Goal: Task Accomplishment & Management: Use online tool/utility

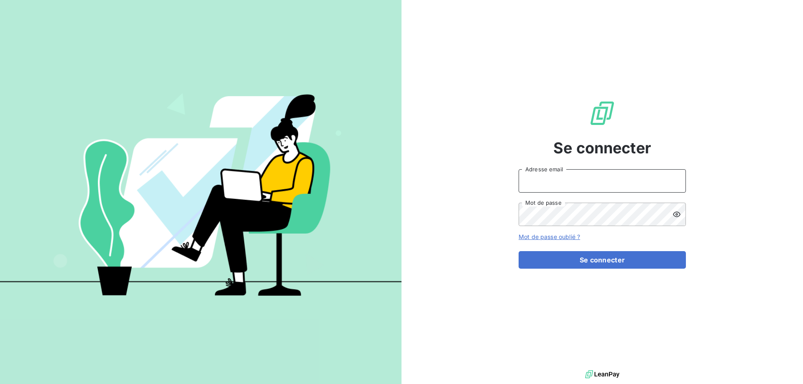
click at [538, 182] on input "Adresse email" at bounding box center [601, 180] width 167 height 23
type input "[EMAIL_ADDRESS][DOMAIN_NAME]"
click at [518, 251] on button "Se connecter" at bounding box center [601, 260] width 167 height 18
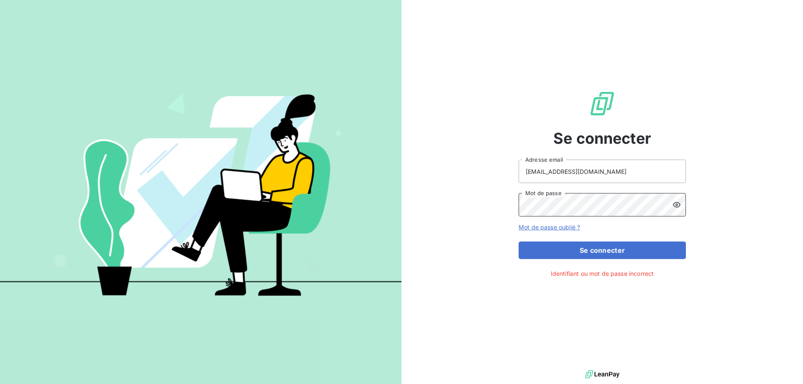
click at [518, 242] on button "Se connecter" at bounding box center [601, 251] width 167 height 18
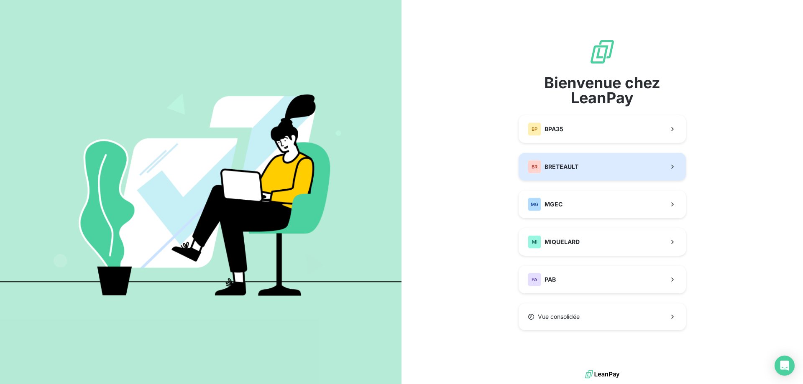
click at [565, 171] on span "BRETEAULT" at bounding box center [561, 167] width 34 height 8
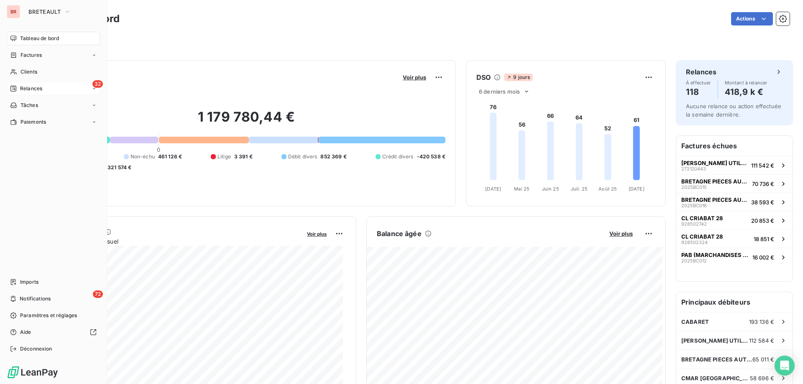
click at [36, 87] on span "Relances" at bounding box center [31, 89] width 22 height 8
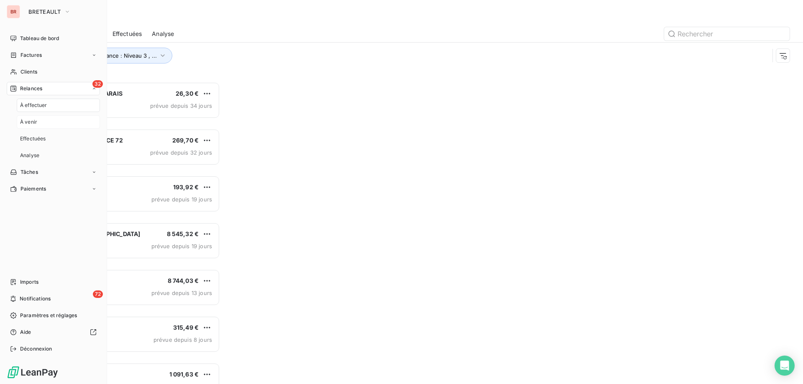
scroll to position [296, 174]
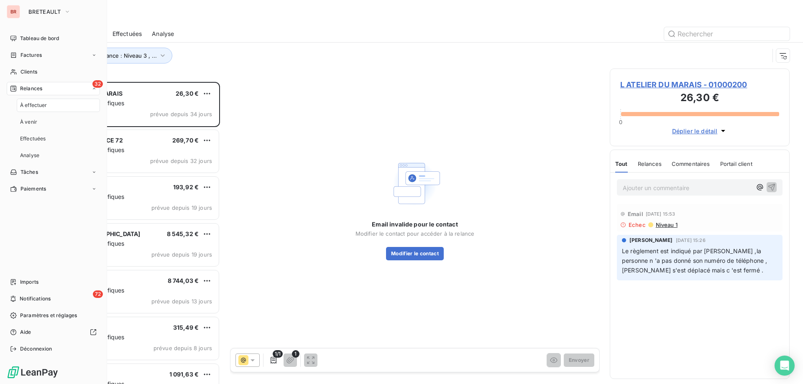
click at [40, 105] on span "À effectuer" at bounding box center [33, 106] width 27 height 8
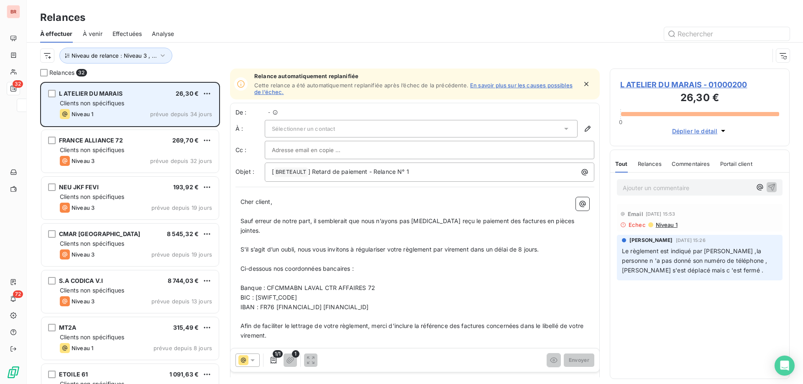
scroll to position [296, 174]
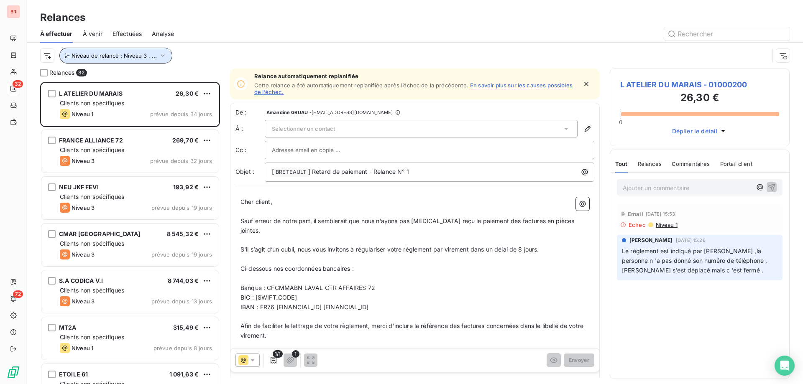
click at [122, 59] on span "Niveau de relance : Niveau 3 , ..." at bounding box center [114, 55] width 85 height 7
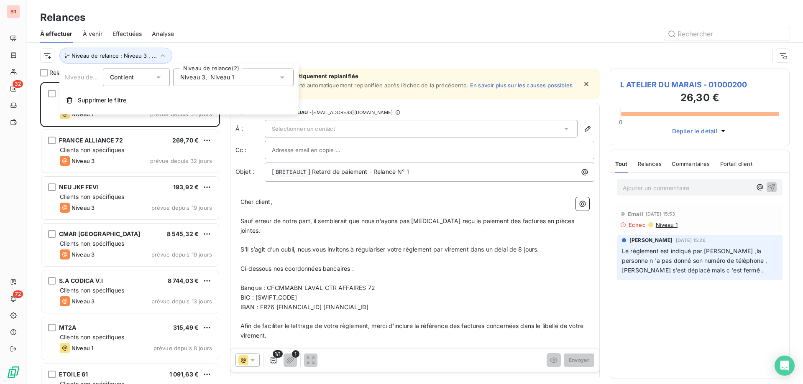
click at [213, 79] on span "Niveau 1" at bounding box center [222, 77] width 24 height 8
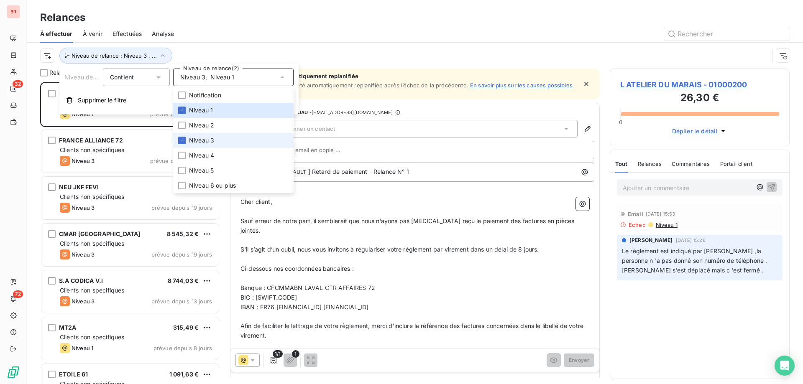
click at [202, 138] on span "Niveau 3" at bounding box center [201, 140] width 25 height 8
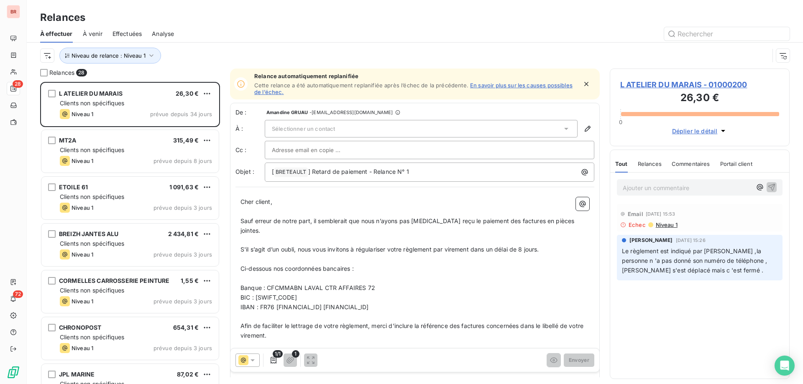
click at [222, 15] on div "Relances" at bounding box center [415, 17] width 776 height 15
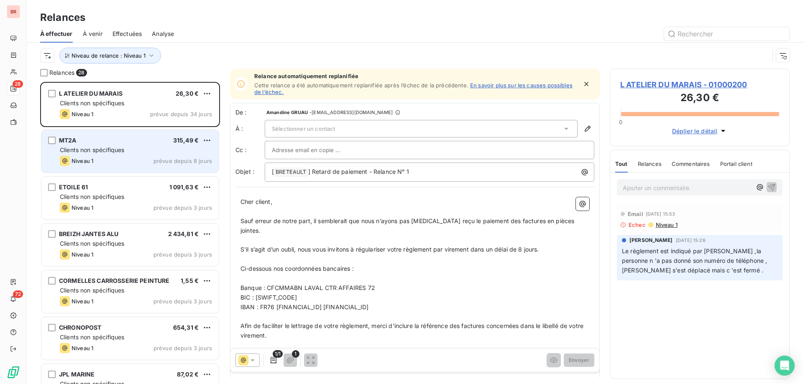
click at [149, 145] on div "MT2A 315,49 € Clients non spécifiques Niveau 1 prévue depuis 8 jours" at bounding box center [129, 151] width 177 height 43
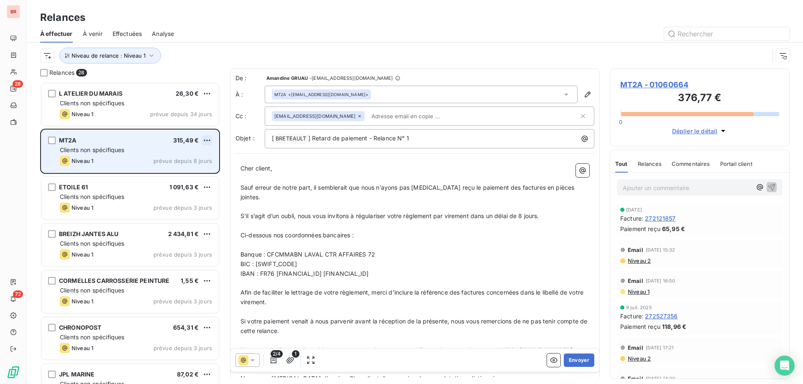
click at [212, 140] on html "BR 28 72 Relances À effectuer À venir Effectuées Analyse Niveau de relance : Ni…" at bounding box center [401, 192] width 803 height 384
click at [180, 169] on div "Passer cette action" at bounding box center [170, 172] width 75 height 13
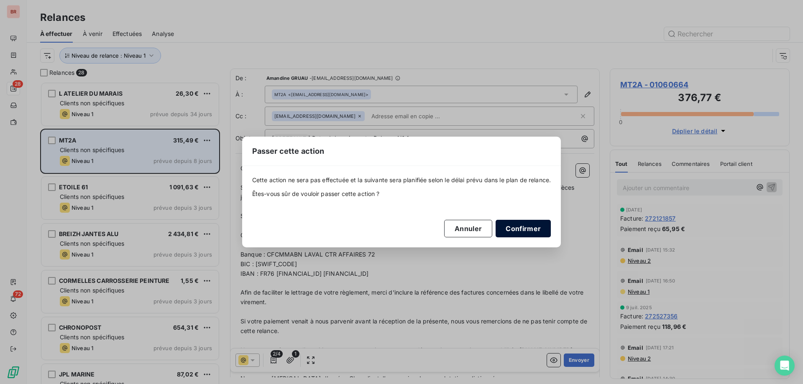
click at [527, 227] on button "Confirmer" at bounding box center [522, 229] width 55 height 18
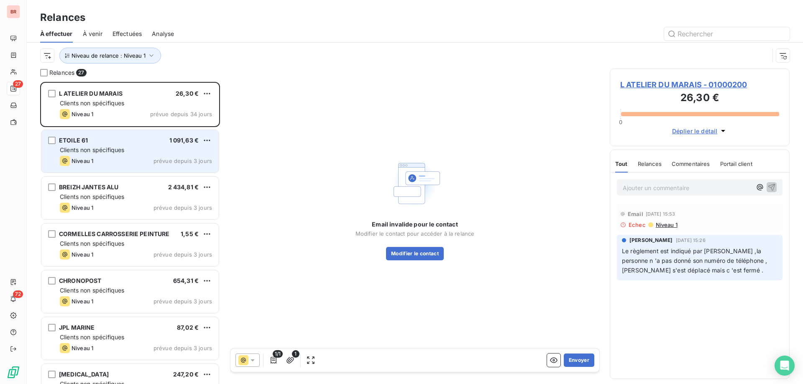
click at [122, 146] on div "Clients non spécifiques" at bounding box center [136, 150] width 152 height 8
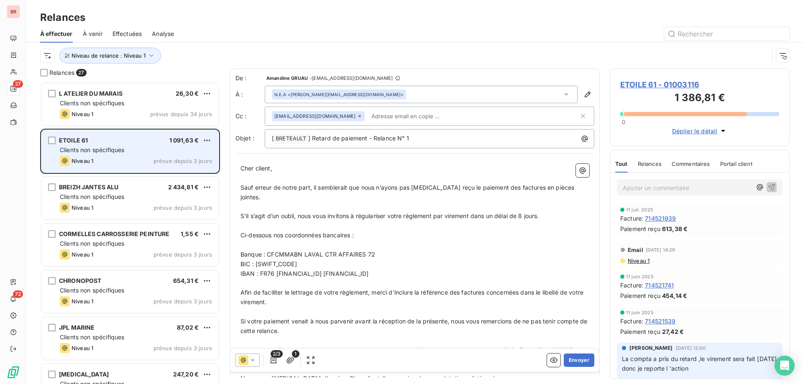
click at [136, 145] on div "ETOILE 61 1 091,63 € Clients non spécifiques Niveau 1 prévue depuis 3 jours" at bounding box center [129, 151] width 177 height 43
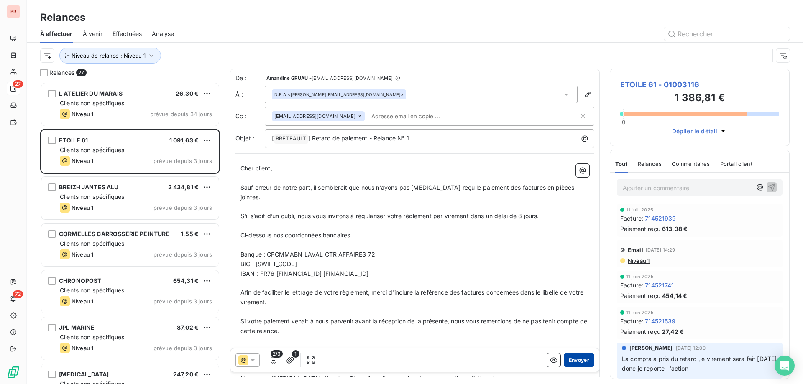
click at [580, 363] on button "Envoyer" at bounding box center [579, 360] width 31 height 13
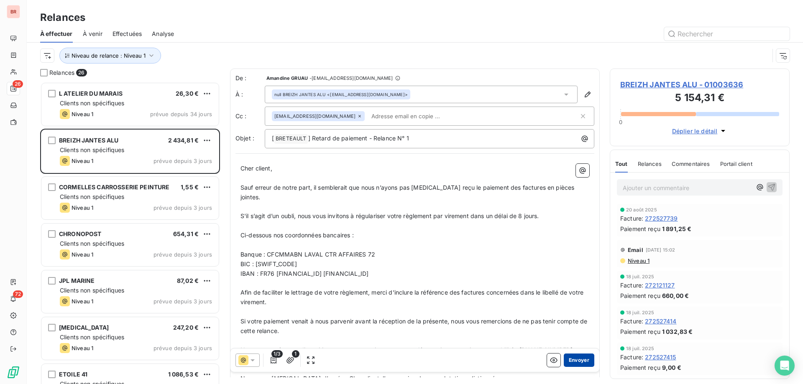
click at [575, 363] on button "Envoyer" at bounding box center [579, 360] width 31 height 13
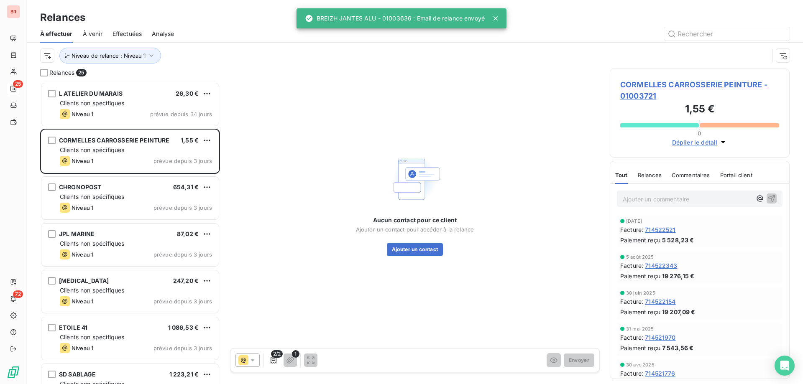
click at [137, 145] on div "CORMELLES CARROSSERIE PEINTURE" at bounding box center [114, 140] width 111 height 8
click at [136, 151] on div "Clients non spécifiques" at bounding box center [136, 150] width 152 height 8
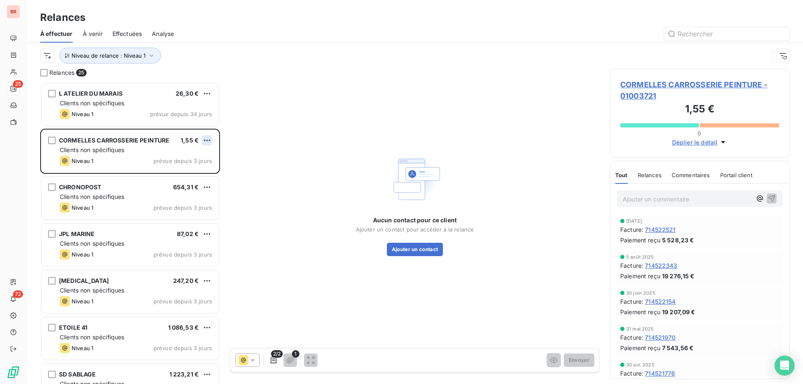
click at [207, 140] on html "BR 25 72 Relances À effectuer À venir Effectuées Analyse Niveau de relance : Ni…" at bounding box center [401, 192] width 803 height 384
click at [182, 171] on div "Passer cette action" at bounding box center [170, 172] width 75 height 13
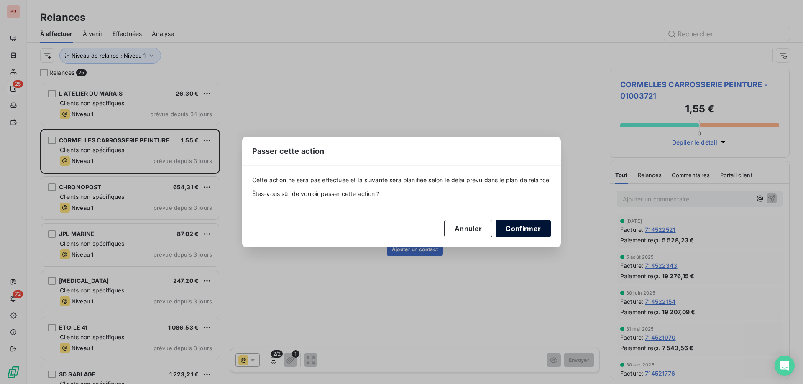
click at [528, 230] on button "Confirmer" at bounding box center [522, 229] width 55 height 18
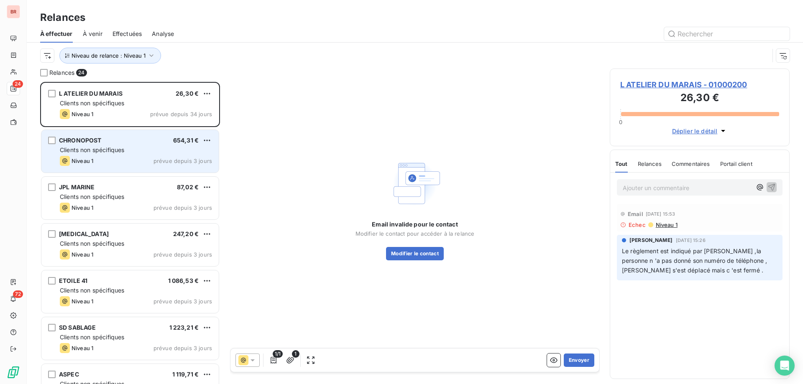
click at [140, 144] on div "CHRONOPOST 654,31 € Clients non spécifiques Niveau 1 prévue depuis 3 jours" at bounding box center [129, 151] width 177 height 43
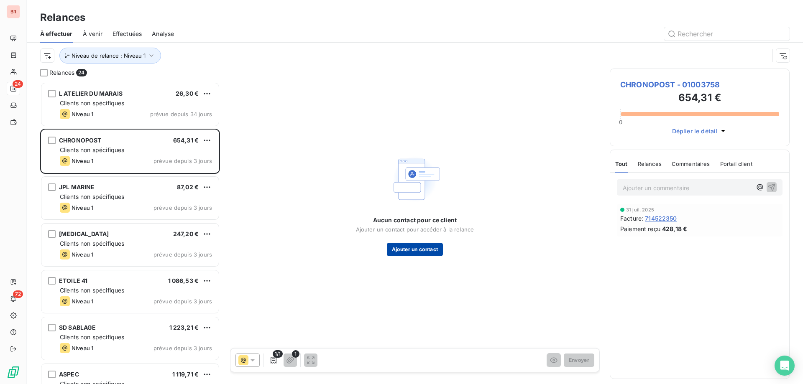
click at [399, 248] on button "Ajouter un contact" at bounding box center [415, 249] width 56 height 13
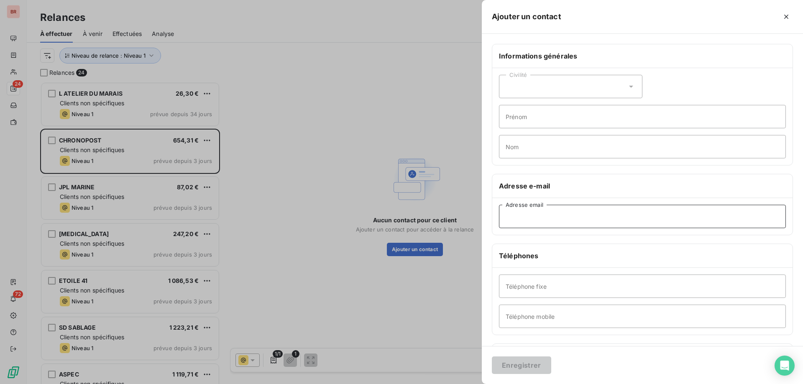
click at [523, 217] on input "Adresse email" at bounding box center [642, 216] width 287 height 23
paste input "[EMAIL_ADDRESS][DOMAIN_NAME]"
type input "[EMAIL_ADDRESS][DOMAIN_NAME]"
click at [512, 373] on button "Enregistrer" at bounding box center [521, 366] width 59 height 18
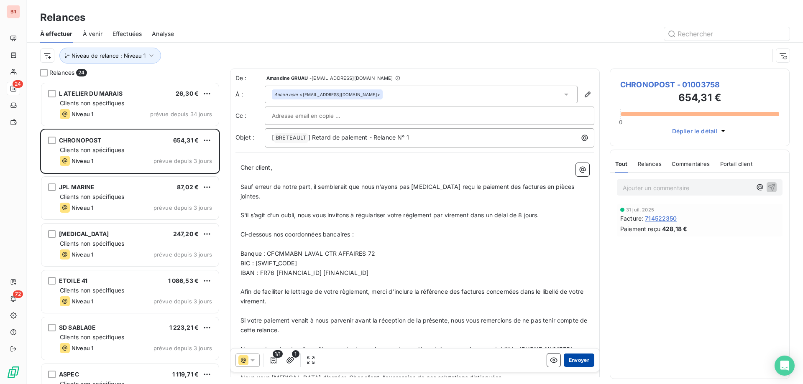
click at [570, 359] on button "Envoyer" at bounding box center [579, 360] width 31 height 13
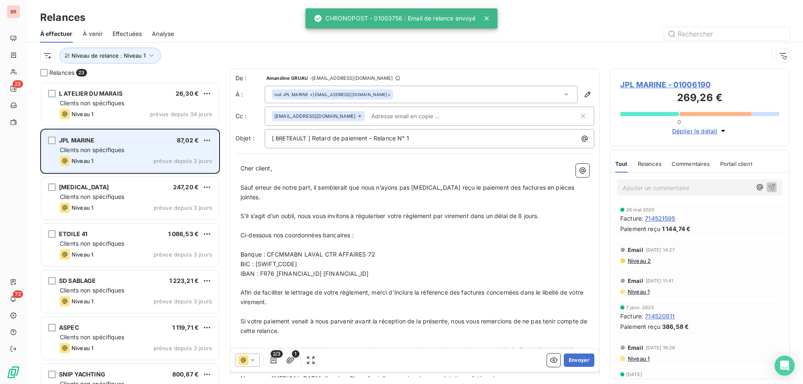
click at [135, 148] on div "Clients non spécifiques" at bounding box center [136, 150] width 152 height 8
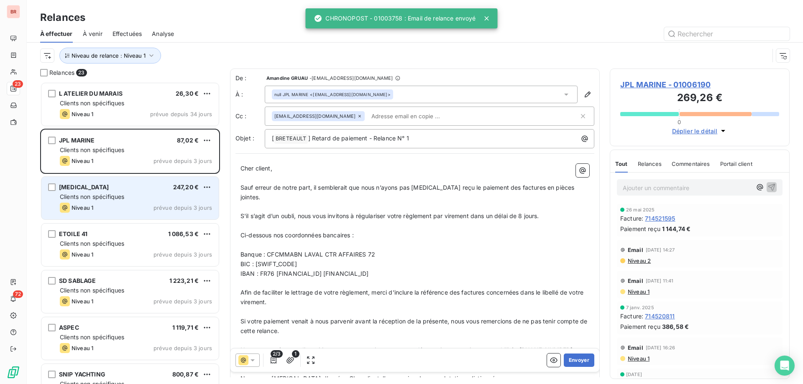
click at [112, 199] on span "Clients non spécifiques" at bounding box center [92, 196] width 64 height 7
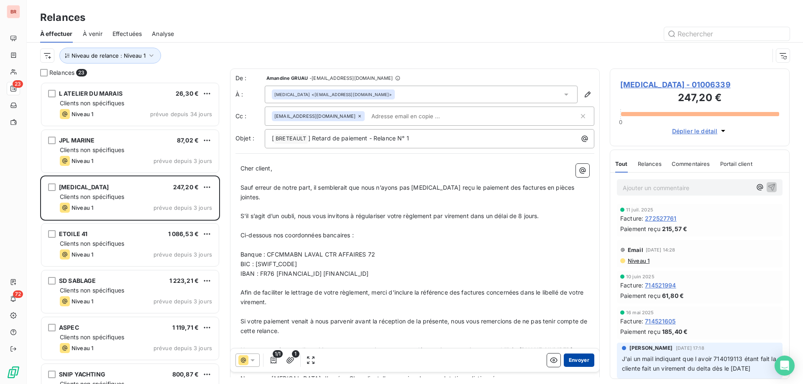
click at [573, 359] on button "Envoyer" at bounding box center [579, 360] width 31 height 13
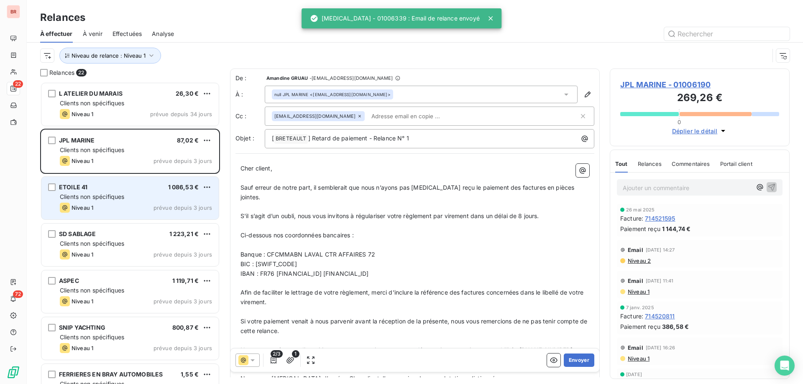
click at [114, 199] on span "Clients non spécifiques" at bounding box center [92, 196] width 64 height 7
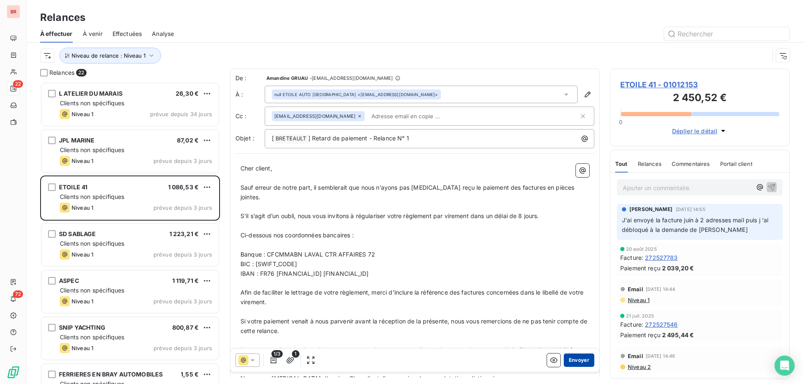
click at [582, 359] on button "Envoyer" at bounding box center [579, 360] width 31 height 13
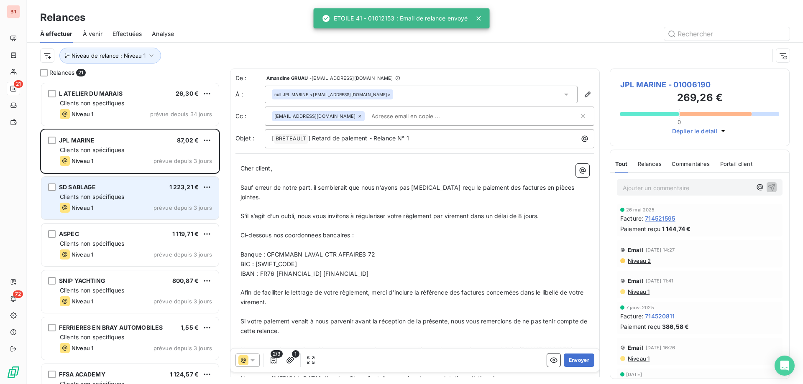
click at [116, 195] on span "Clients non spécifiques" at bounding box center [92, 196] width 64 height 7
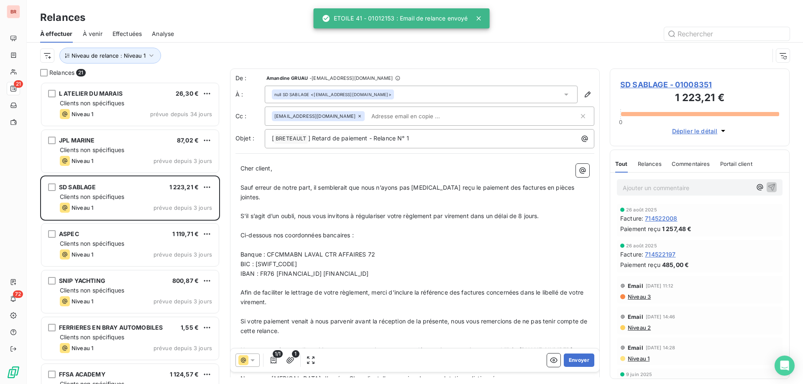
click at [357, 116] on icon at bounding box center [359, 116] width 5 height 5
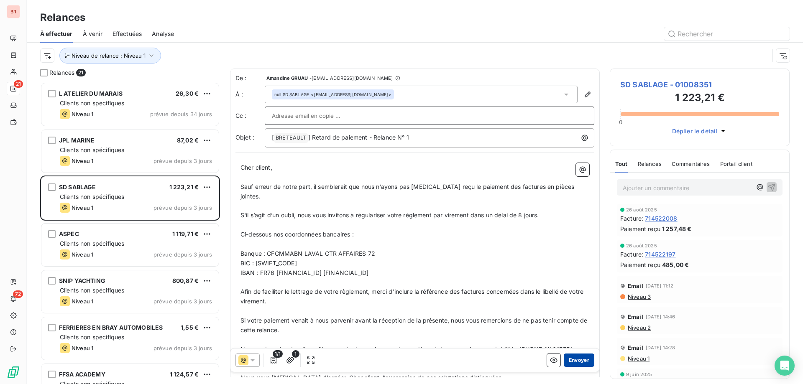
click at [577, 360] on button "Envoyer" at bounding box center [579, 360] width 31 height 13
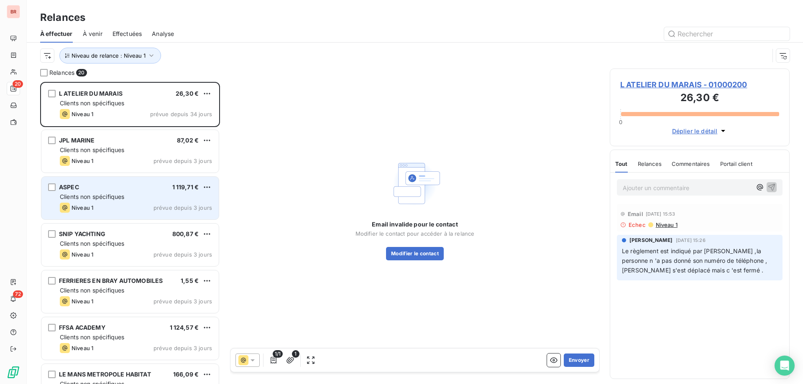
click at [105, 196] on span "Clients non spécifiques" at bounding box center [92, 196] width 64 height 7
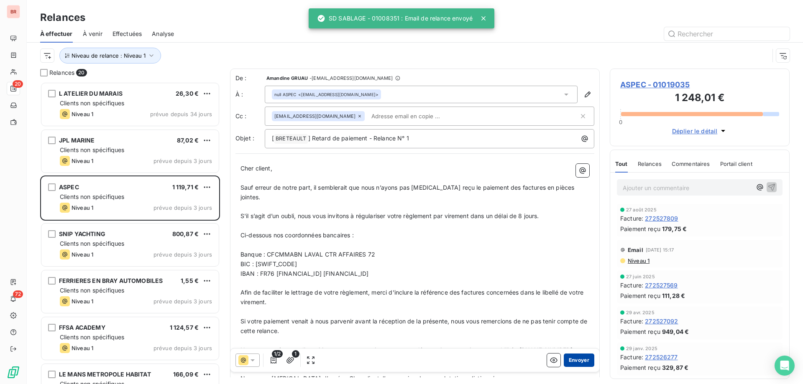
click at [575, 356] on button "Envoyer" at bounding box center [579, 360] width 31 height 13
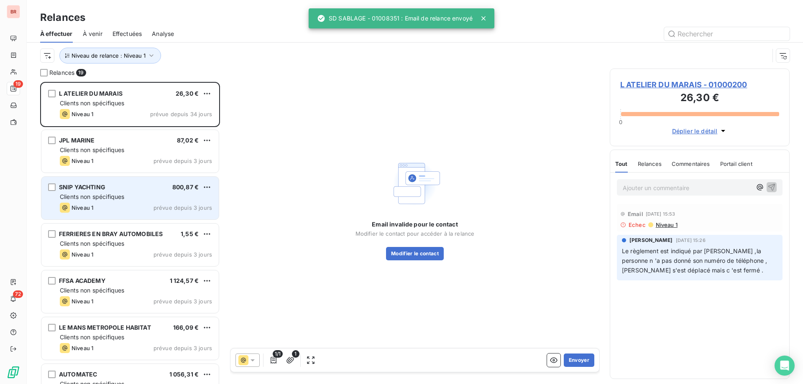
click at [129, 197] on div "Clients non spécifiques" at bounding box center [136, 197] width 152 height 8
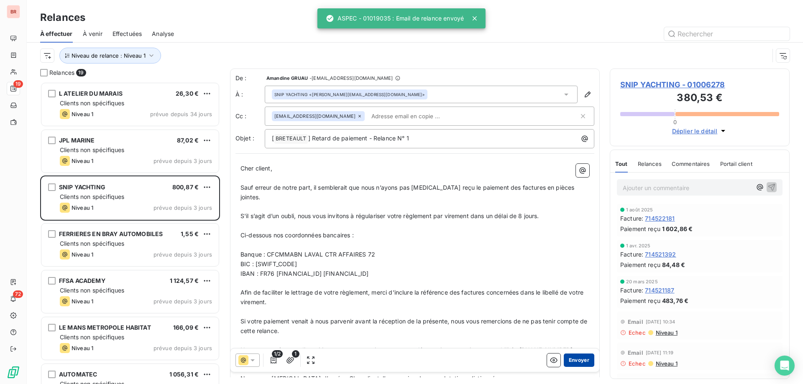
click at [575, 363] on button "Envoyer" at bounding box center [579, 360] width 31 height 13
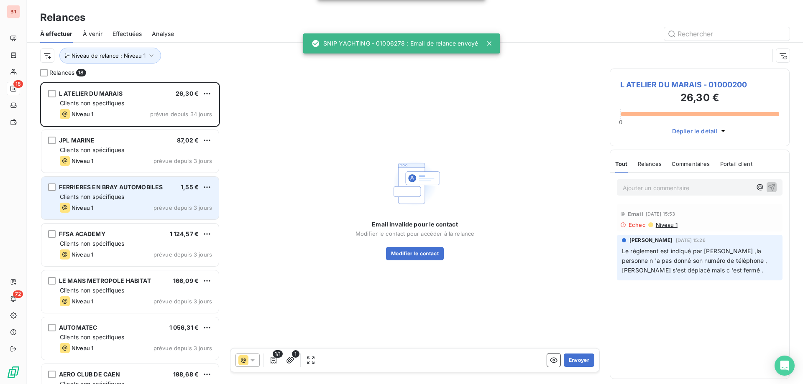
click at [123, 199] on span "Clients non spécifiques" at bounding box center [92, 196] width 64 height 7
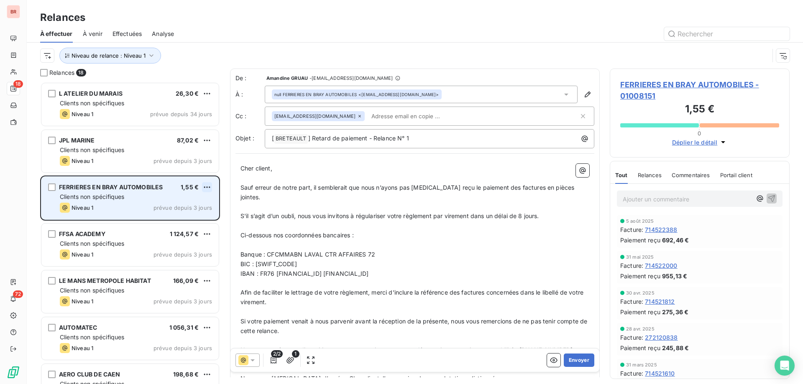
click at [206, 186] on html "BR 18 72 Relances À effectuer À venir Effectuées Analyse Niveau de relance : Ni…" at bounding box center [401, 192] width 803 height 384
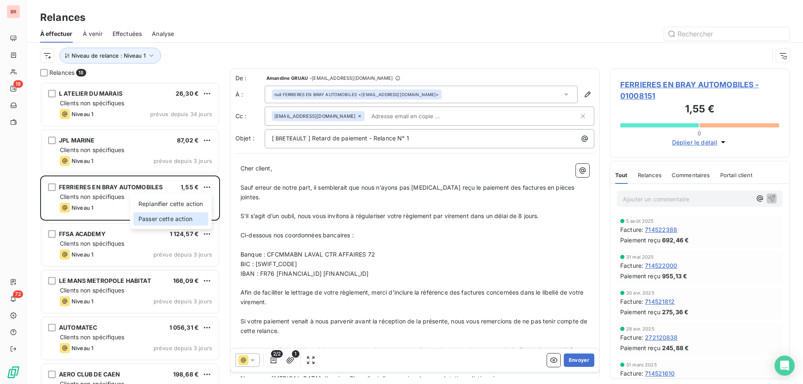
click at [183, 220] on div "Passer cette action" at bounding box center [170, 218] width 75 height 13
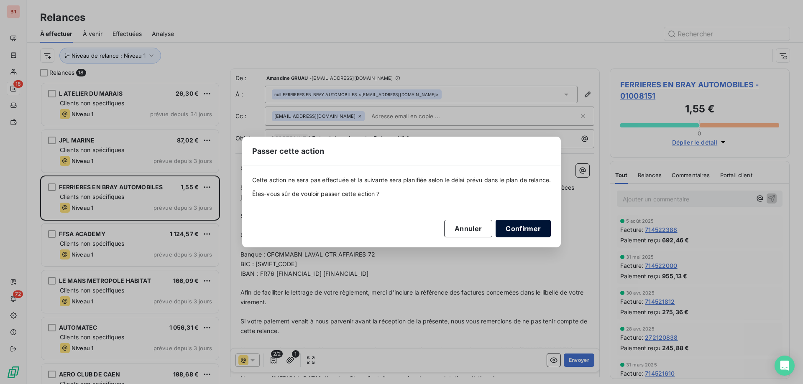
click at [527, 231] on button "Confirmer" at bounding box center [522, 229] width 55 height 18
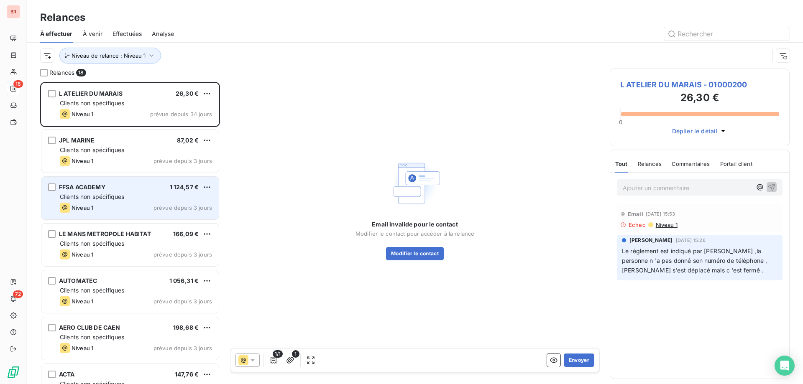
click at [128, 197] on div "Clients non spécifiques" at bounding box center [136, 197] width 152 height 8
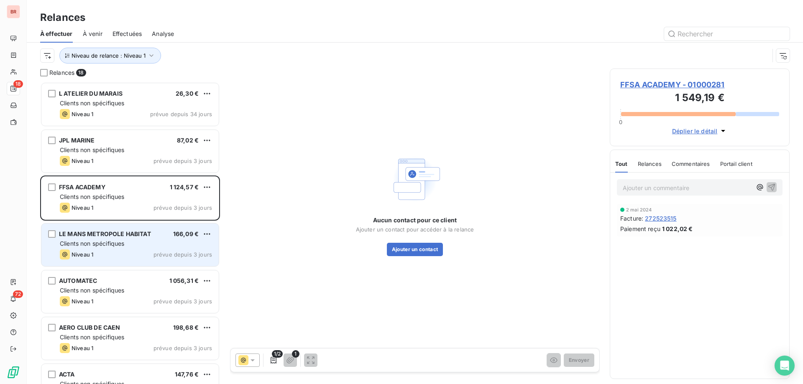
click at [143, 243] on div "Clients non spécifiques" at bounding box center [136, 244] width 152 height 8
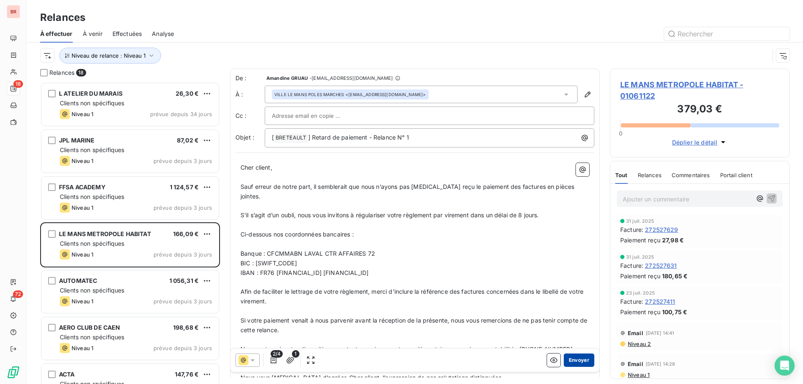
click at [578, 362] on button "Envoyer" at bounding box center [579, 360] width 31 height 13
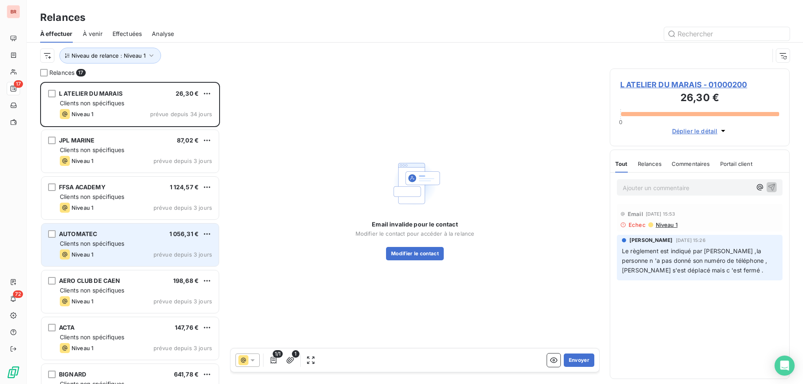
click at [144, 240] on div "Clients non spécifiques" at bounding box center [136, 244] width 152 height 8
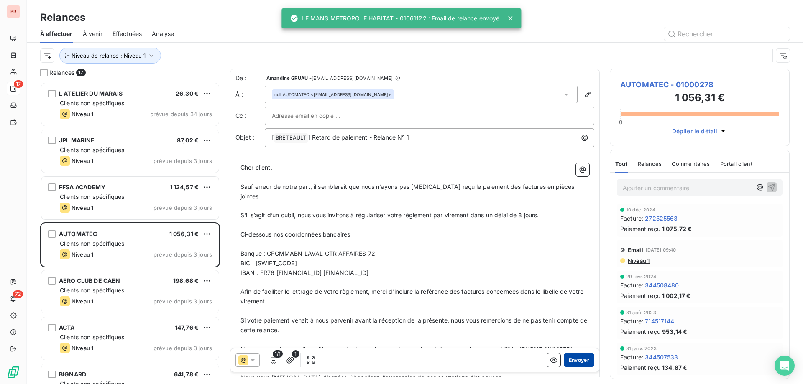
click at [567, 357] on button "Envoyer" at bounding box center [579, 360] width 31 height 13
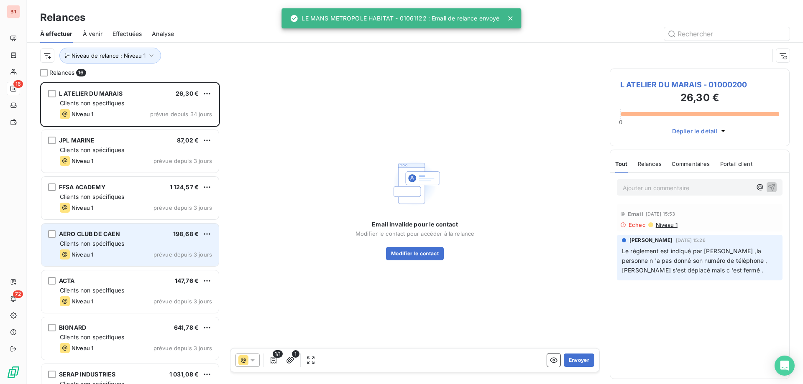
click at [151, 238] on div "AERO CLUB DE CAEN 198,68 € Clients non spécifiques Niveau 1 prévue depuis 3 jou…" at bounding box center [129, 245] width 177 height 43
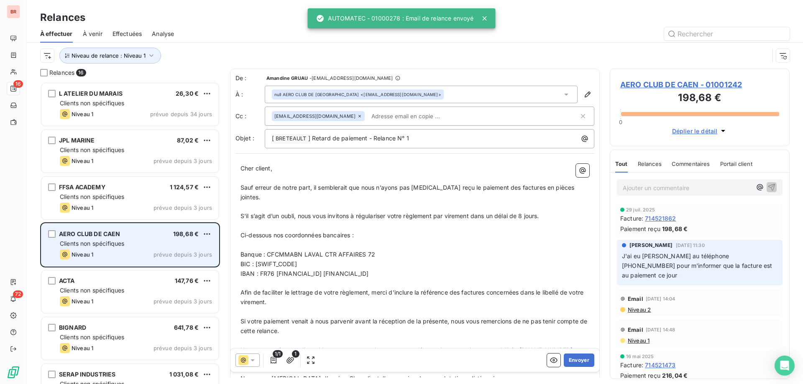
click at [144, 246] on div "Clients non spécifiques" at bounding box center [136, 244] width 152 height 8
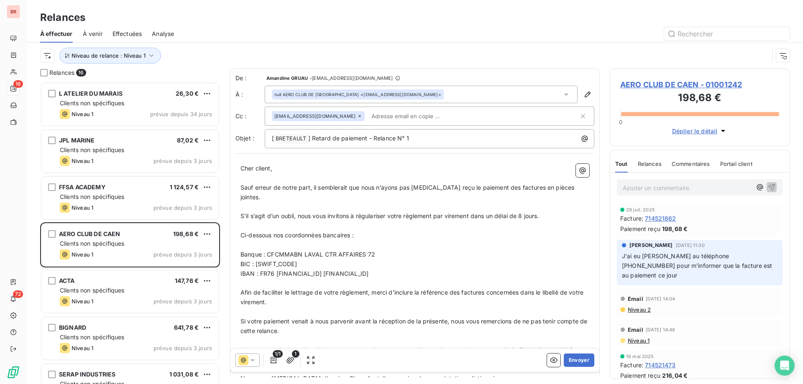
click at [357, 117] on icon at bounding box center [359, 116] width 5 height 5
click at [567, 360] on button "Envoyer" at bounding box center [579, 360] width 31 height 13
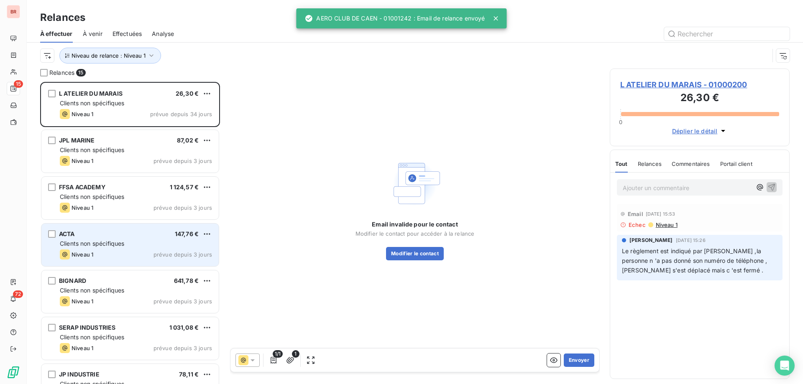
click at [143, 238] on div "ACTA 147,76 €" at bounding box center [136, 234] width 152 height 8
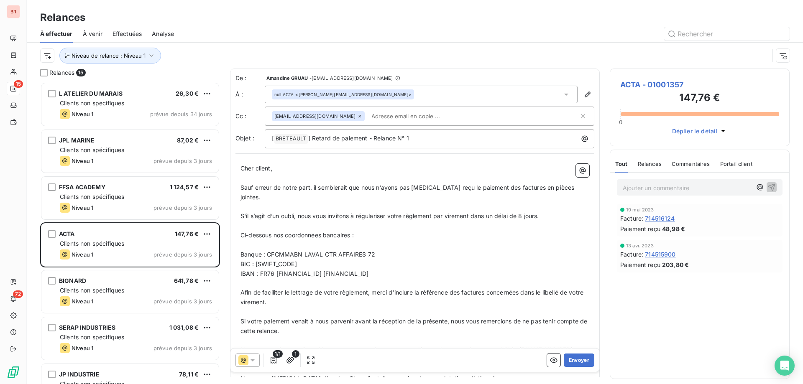
click at [357, 114] on icon at bounding box center [359, 116] width 5 height 5
click at [565, 359] on button "Envoyer" at bounding box center [579, 360] width 31 height 13
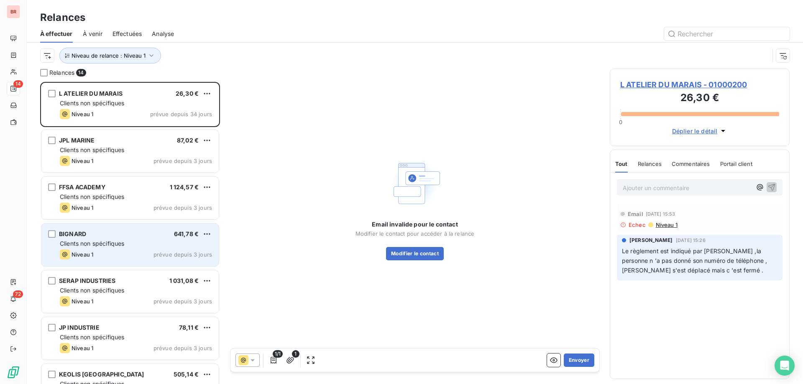
click at [136, 242] on div "Clients non spécifiques" at bounding box center [136, 244] width 152 height 8
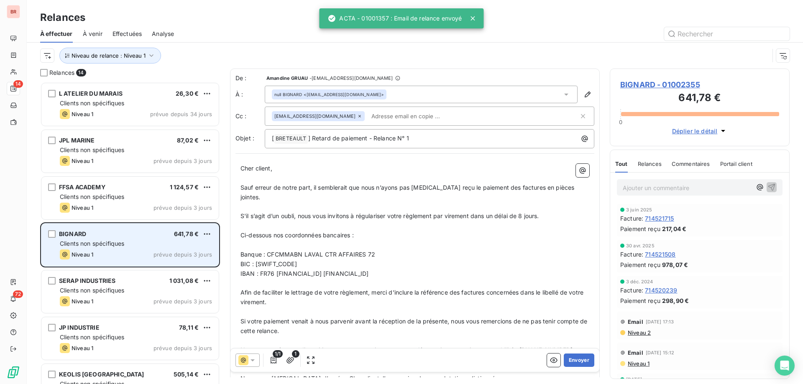
click at [156, 240] on div "Clients non spécifiques" at bounding box center [136, 244] width 152 height 8
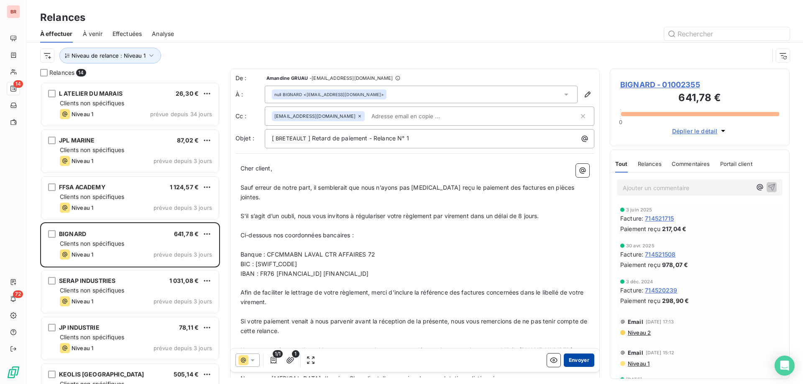
click at [577, 359] on button "Envoyer" at bounding box center [579, 360] width 31 height 13
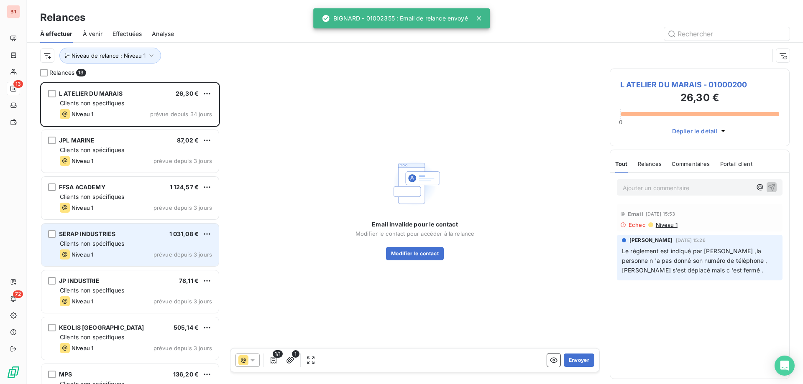
click at [133, 238] on div "SERAP INDUSTRIES 1 031,08 € Clients non spécifiques Niveau 1 prévue depuis 3 jo…" at bounding box center [129, 245] width 177 height 43
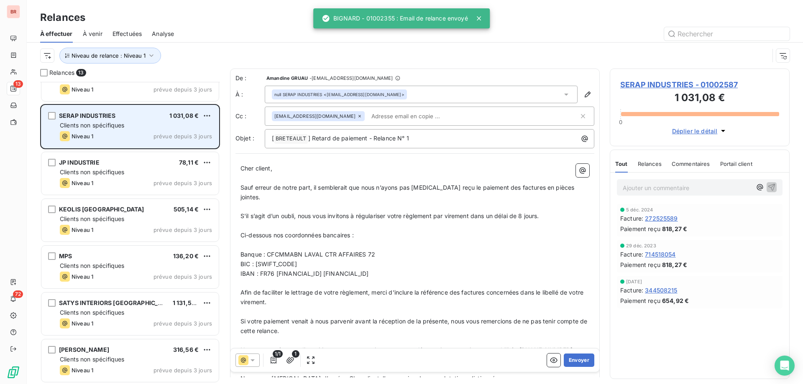
scroll to position [126, 0]
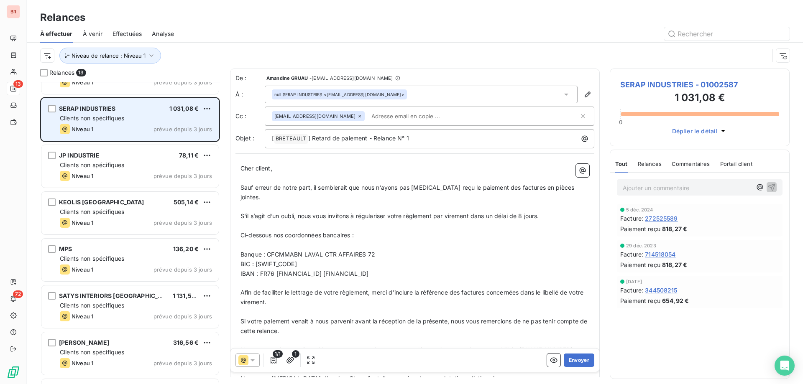
click at [146, 120] on div "Clients non spécifiques" at bounding box center [136, 118] width 152 height 8
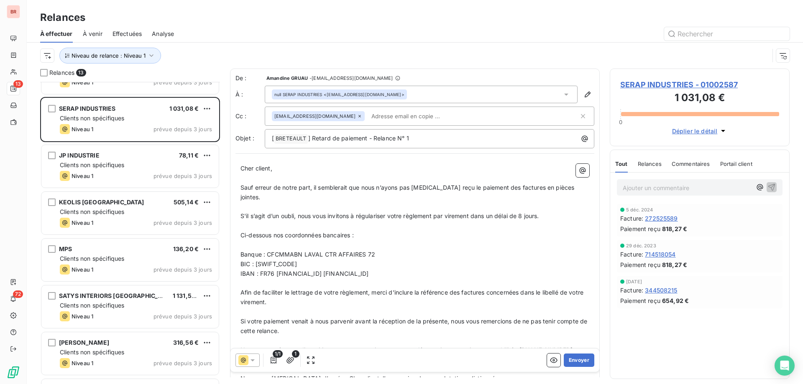
drag, startPoint x: 559, startPoint y: 359, endPoint x: 519, endPoint y: 337, distance: 45.7
click at [548, 352] on div "1/1 1 Envoyer" at bounding box center [414, 360] width 369 height 23
click at [573, 360] on button "Envoyer" at bounding box center [579, 360] width 31 height 13
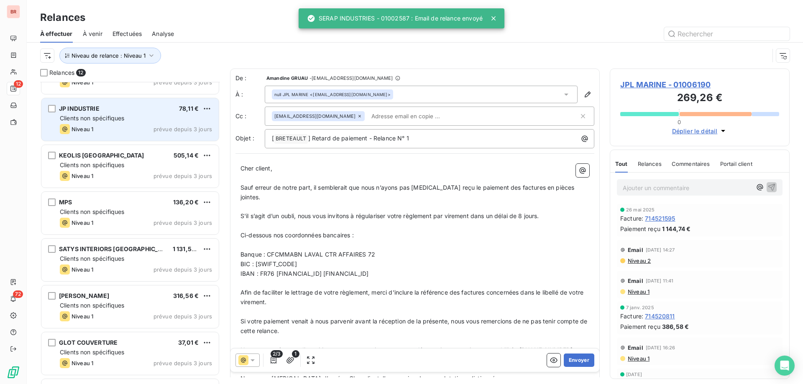
click at [127, 118] on div "Clients non spécifiques" at bounding box center [136, 118] width 152 height 8
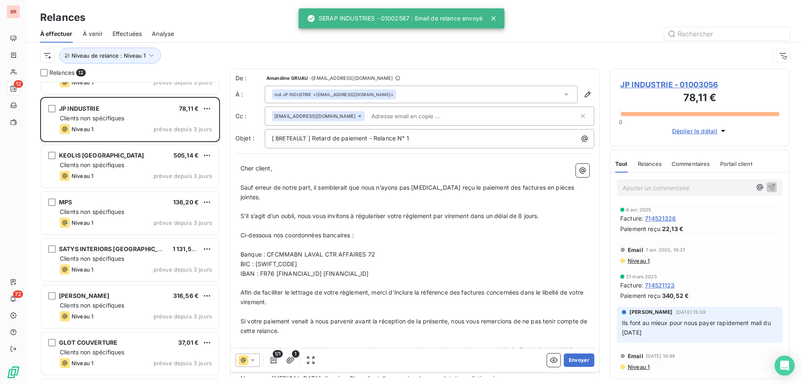
click at [358, 116] on icon at bounding box center [359, 116] width 3 height 3
click at [575, 363] on button "Envoyer" at bounding box center [579, 360] width 31 height 13
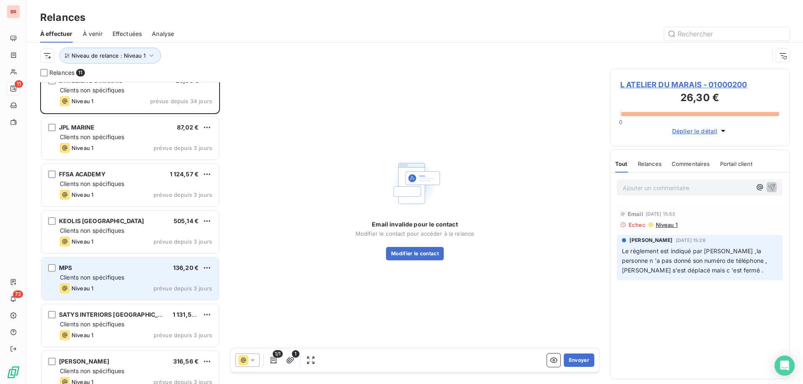
scroll to position [0, 0]
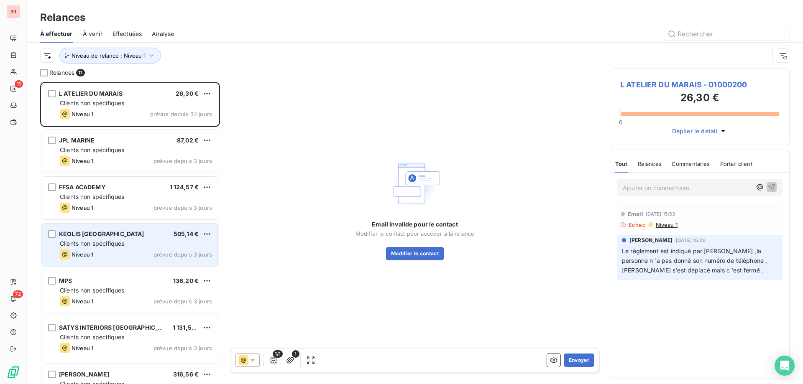
click at [139, 232] on div "KEOLIS [GEOGRAPHIC_DATA] 505,14 €" at bounding box center [136, 234] width 152 height 8
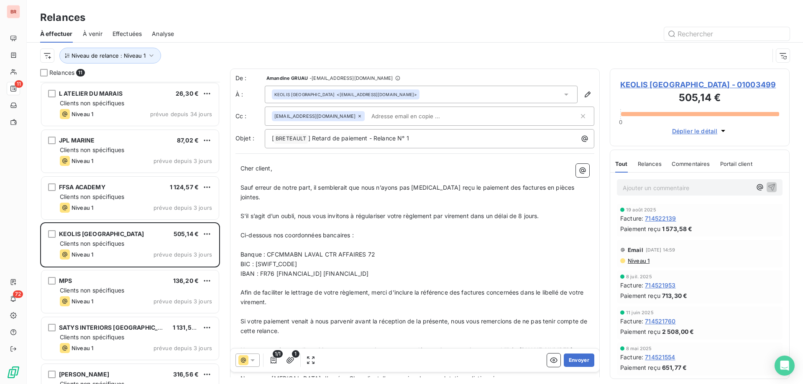
click at [357, 115] on icon at bounding box center [359, 116] width 5 height 5
click at [566, 354] on div "1/1 1 Envoyer" at bounding box center [414, 360] width 369 height 23
click at [566, 356] on button "Envoyer" at bounding box center [579, 360] width 31 height 13
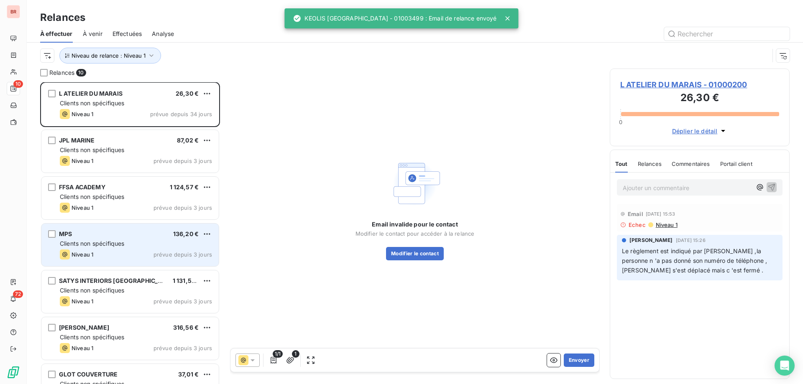
click at [102, 237] on div "MPS 136,20 €" at bounding box center [136, 234] width 152 height 8
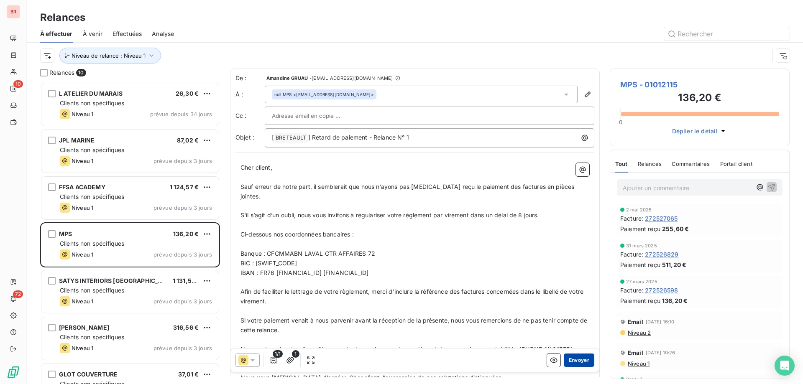
click at [569, 354] on button "Envoyer" at bounding box center [579, 360] width 31 height 13
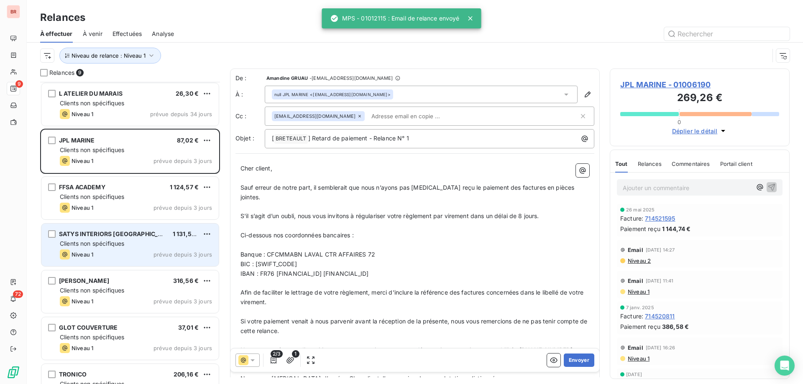
click at [138, 242] on div "Clients non spécifiques" at bounding box center [136, 244] width 152 height 8
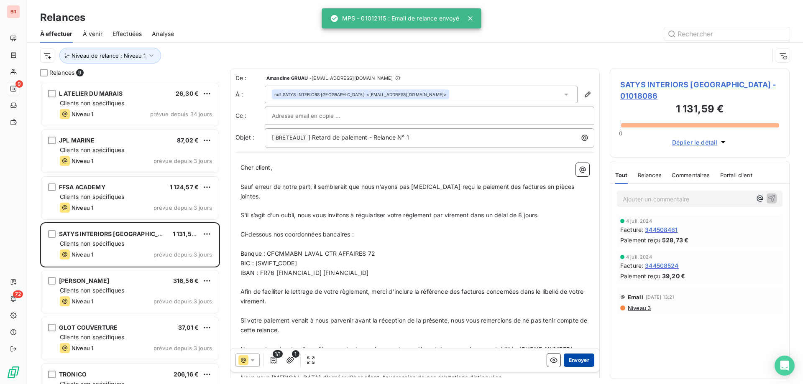
click at [572, 361] on button "Envoyer" at bounding box center [579, 360] width 31 height 13
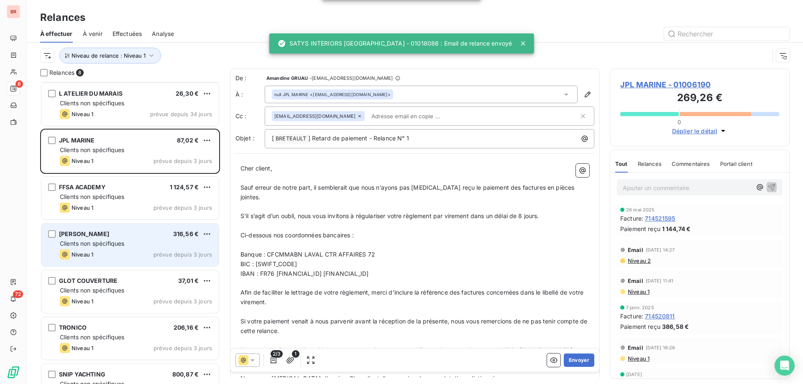
click at [141, 239] on div "[PERSON_NAME] 316,56 € Clients non spécifiques Niveau 1 prévue depuis 3 jours" at bounding box center [129, 245] width 177 height 43
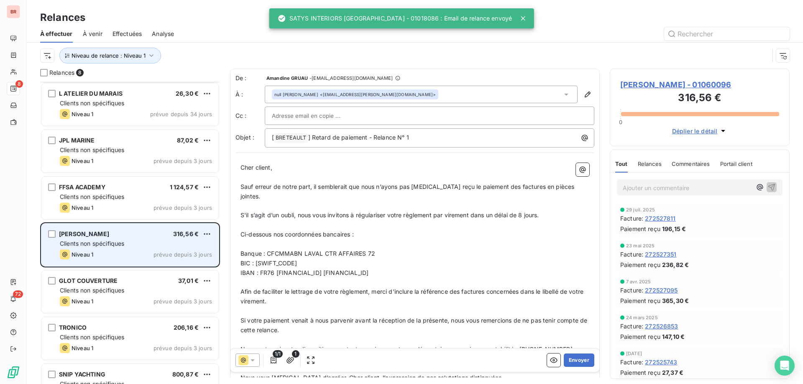
click at [156, 234] on div "[PERSON_NAME] 316,56 €" at bounding box center [136, 234] width 152 height 8
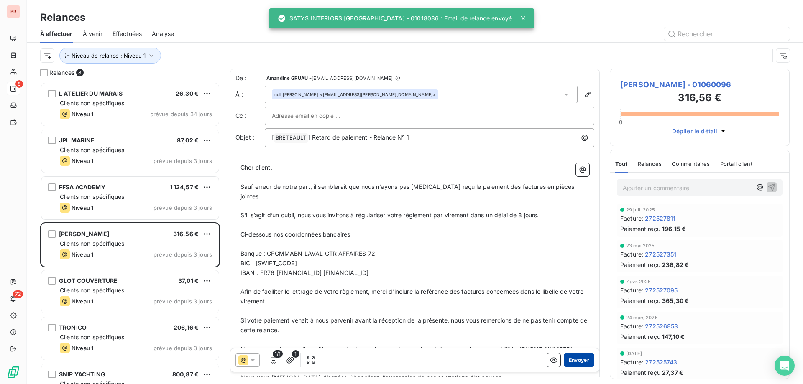
click at [581, 361] on button "Envoyer" at bounding box center [579, 360] width 31 height 13
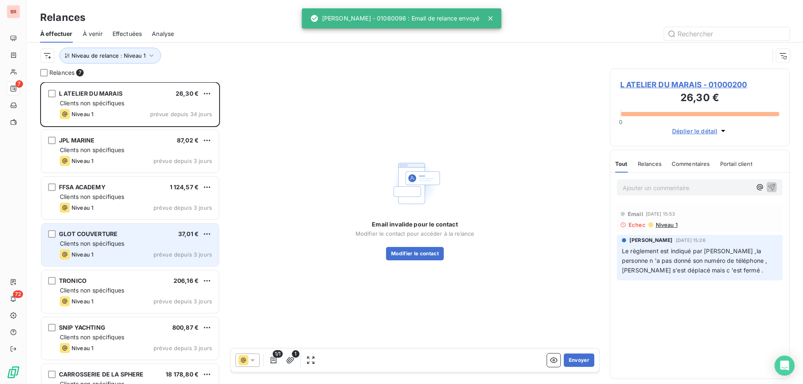
click at [142, 237] on div "GLOT COUVERTURE 37,01 €" at bounding box center [136, 234] width 152 height 8
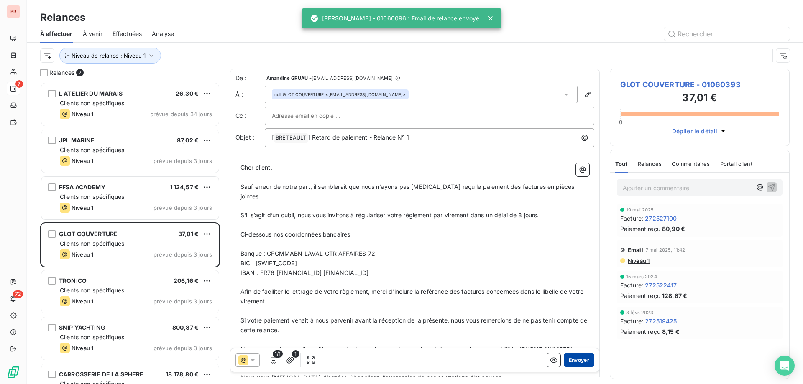
click at [570, 360] on button "Envoyer" at bounding box center [579, 360] width 31 height 13
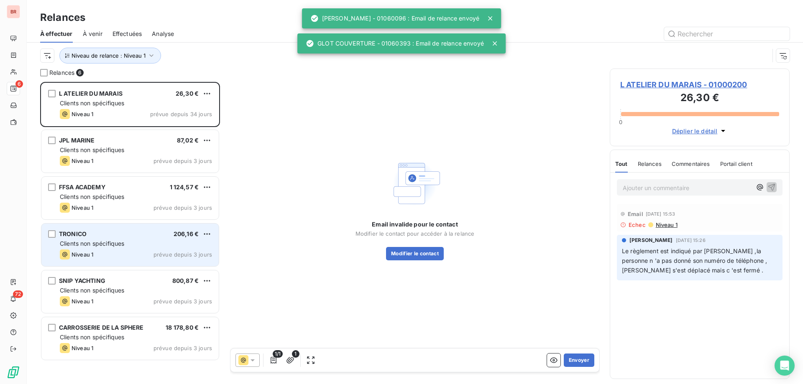
click at [126, 236] on div "TRONICO 206,16 €" at bounding box center [136, 234] width 152 height 8
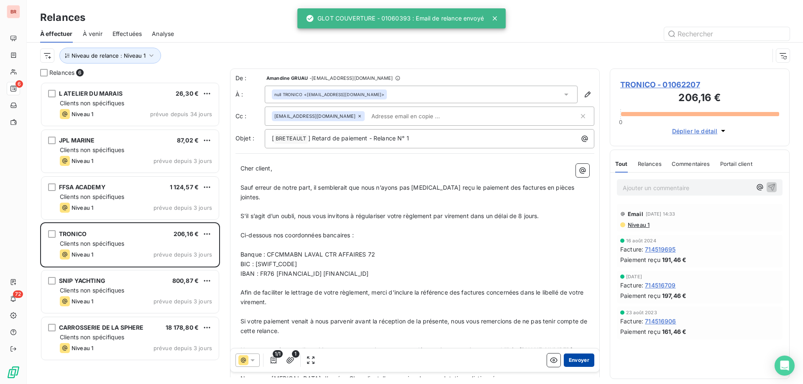
click at [580, 363] on button "Envoyer" at bounding box center [579, 360] width 31 height 13
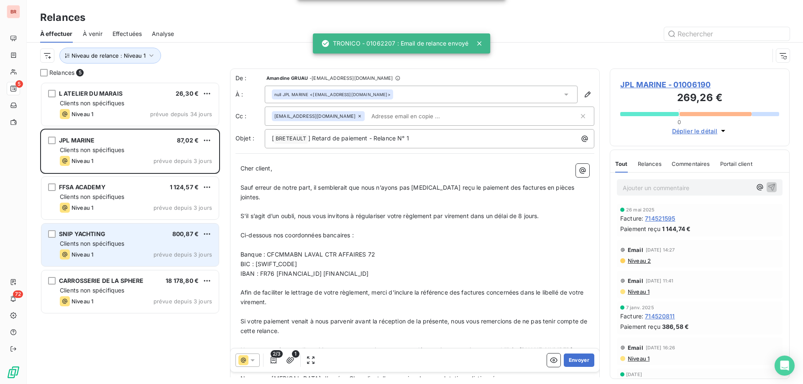
click at [140, 241] on div "Clients non spécifiques" at bounding box center [136, 244] width 152 height 8
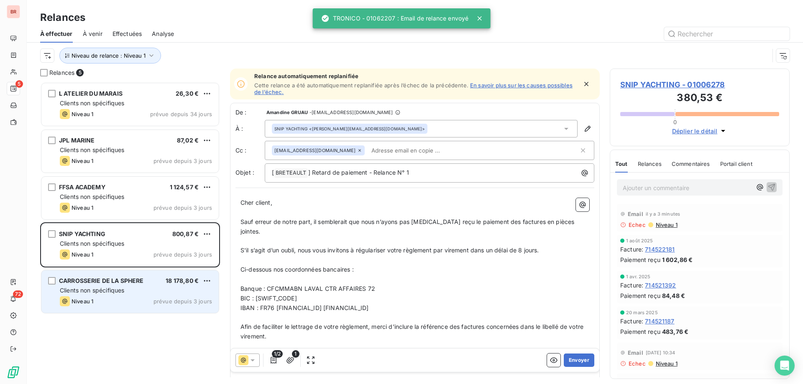
click at [148, 291] on div "Clients non spécifiques" at bounding box center [136, 290] width 152 height 8
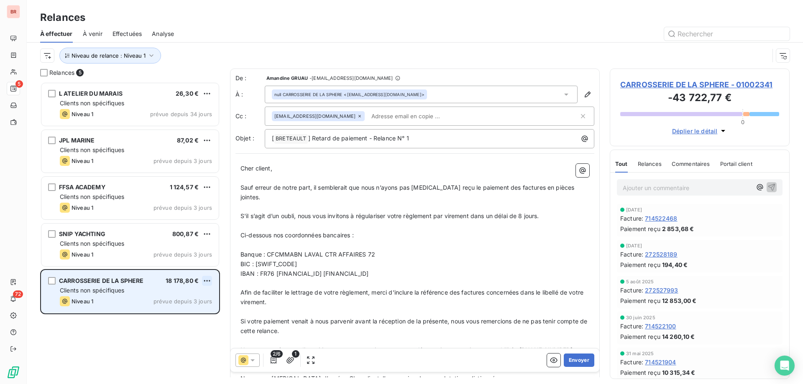
click at [207, 282] on html "BR 5 72 Relances À effectuer À venir Effectuées Analyse Niveau de relance : Niv…" at bounding box center [401, 192] width 803 height 384
click at [175, 312] on div "Passer cette action" at bounding box center [170, 312] width 75 height 13
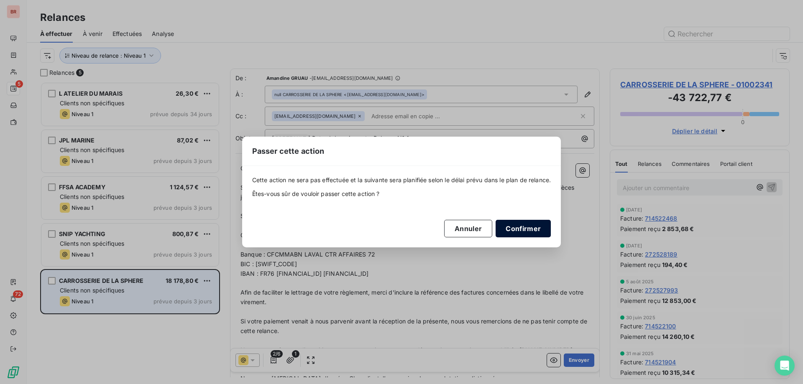
click at [519, 228] on button "Confirmer" at bounding box center [522, 229] width 55 height 18
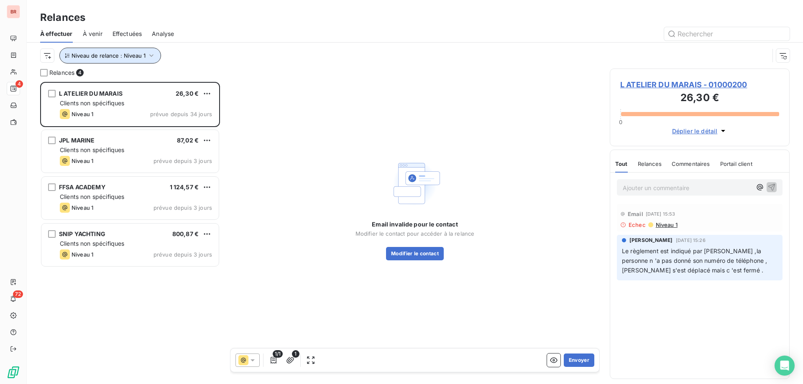
click at [148, 54] on icon "button" at bounding box center [151, 55] width 8 height 8
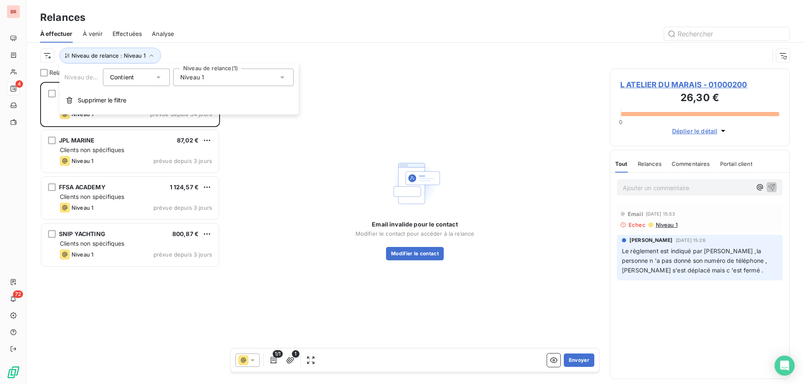
click at [228, 77] on div "Niveau 1" at bounding box center [233, 78] width 120 height 18
click at [204, 110] on span "Niveau 1" at bounding box center [201, 110] width 24 height 8
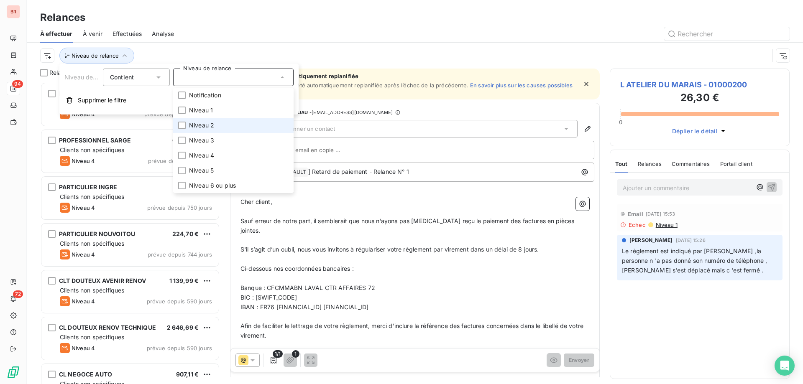
scroll to position [296, 174]
click at [204, 122] on span "Niveau 2" at bounding box center [201, 125] width 25 height 8
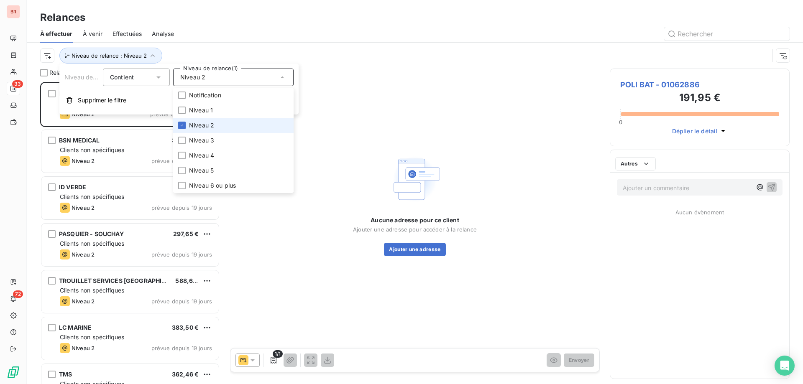
scroll to position [296, 174]
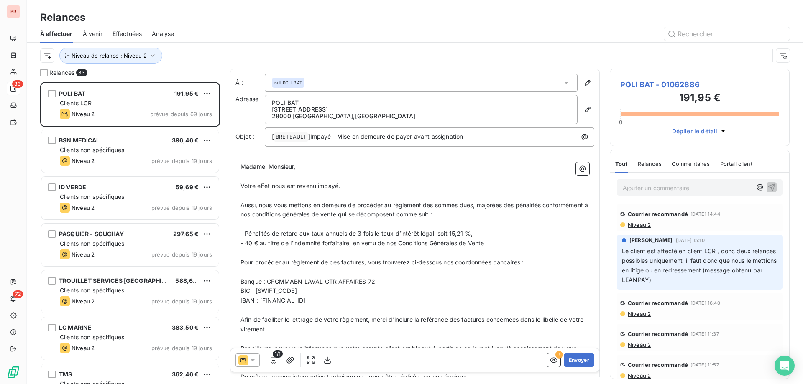
click at [237, 31] on div at bounding box center [486, 33] width 605 height 13
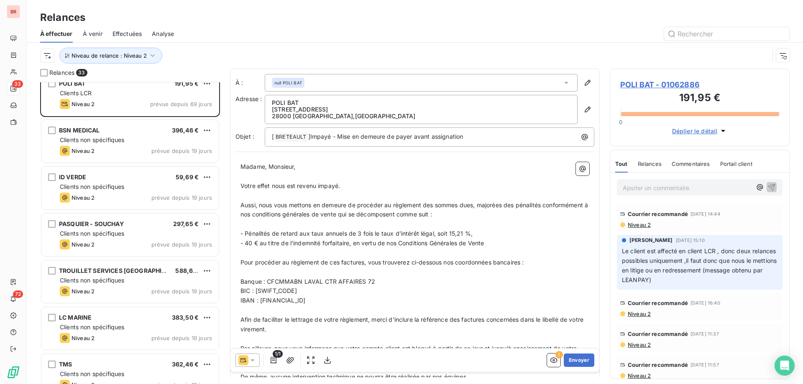
scroll to position [0, 0]
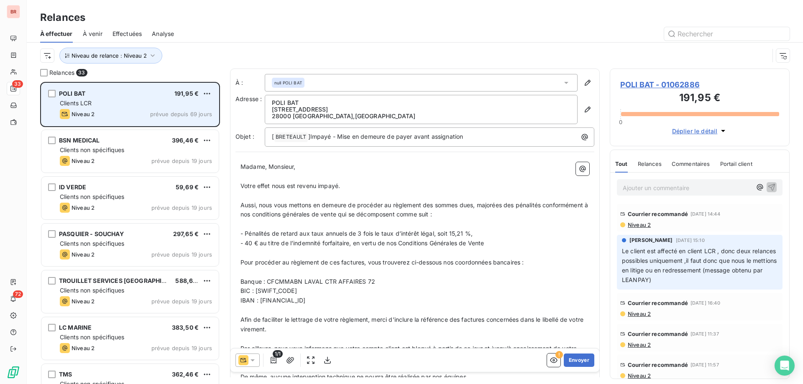
click at [134, 97] on div "POLI BAT 191,95 €" at bounding box center [136, 94] width 152 height 8
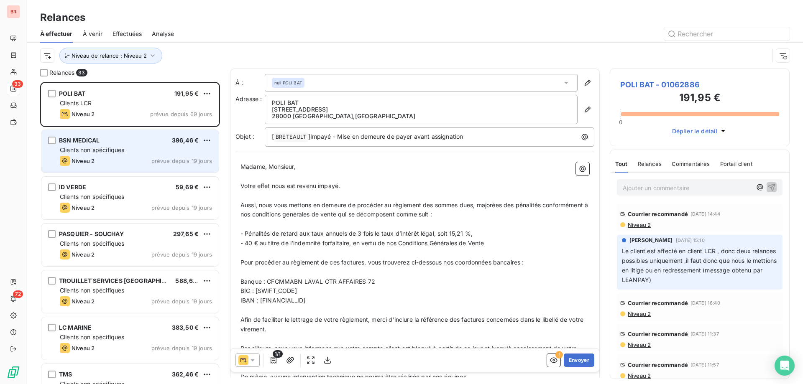
click at [132, 148] on div "Clients non spécifiques" at bounding box center [136, 150] width 152 height 8
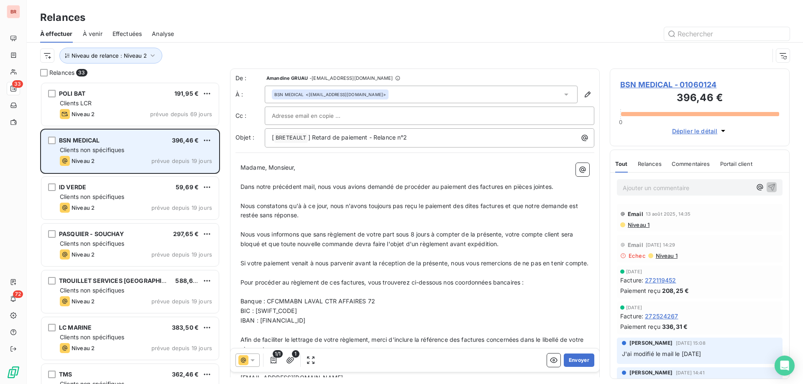
click at [140, 141] on div "BSN MEDICAL 396,46 €" at bounding box center [136, 141] width 152 height 8
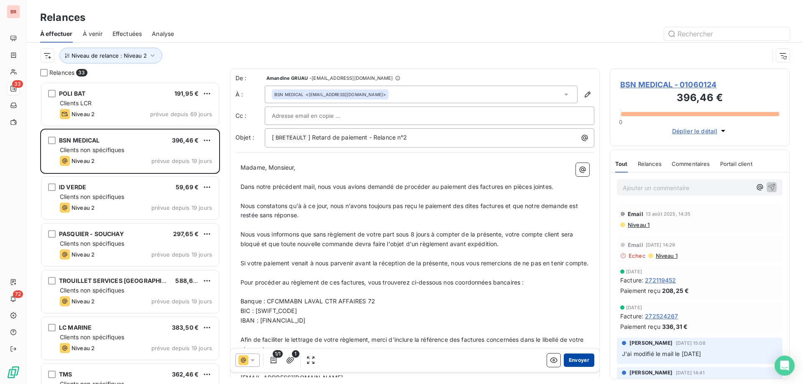
click at [573, 359] on button "Envoyer" at bounding box center [579, 360] width 31 height 13
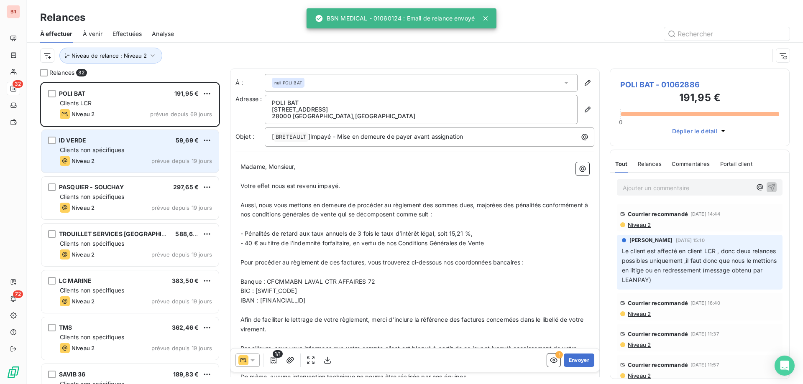
click at [136, 145] on div "ID VERDE 59,69 € Clients non spécifiques Niveau 2 prévue depuis 19 jours" at bounding box center [129, 151] width 177 height 43
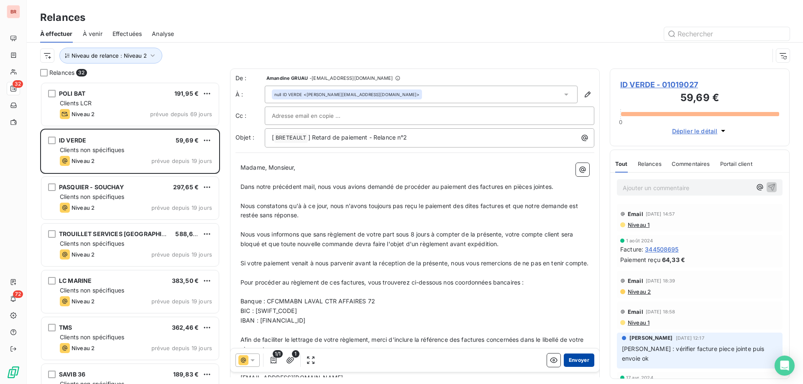
click at [582, 359] on button "Envoyer" at bounding box center [579, 360] width 31 height 13
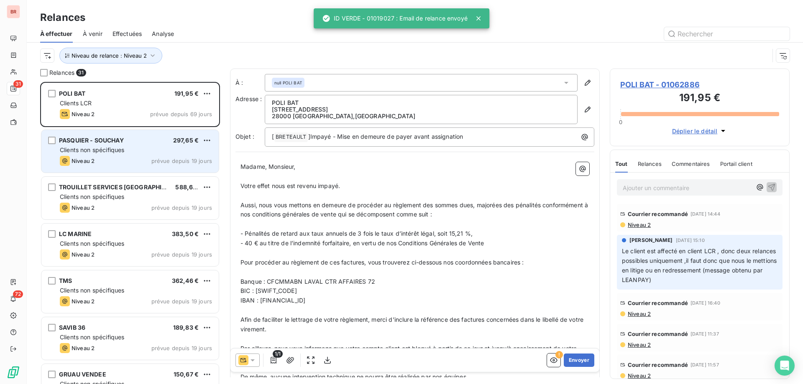
click at [137, 150] on div "Clients non spécifiques" at bounding box center [136, 150] width 152 height 8
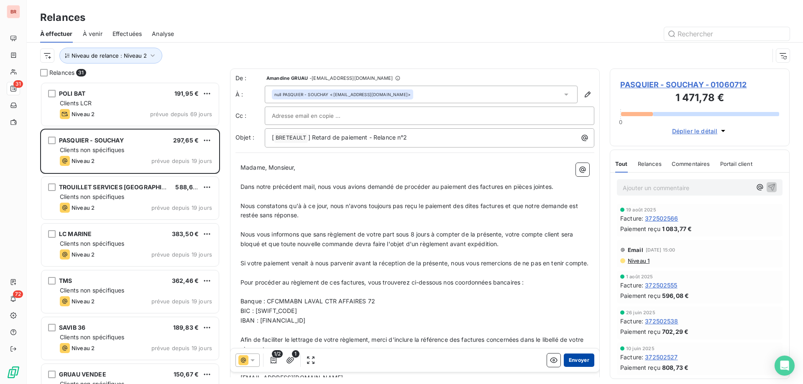
click at [582, 357] on button "Envoyer" at bounding box center [579, 360] width 31 height 13
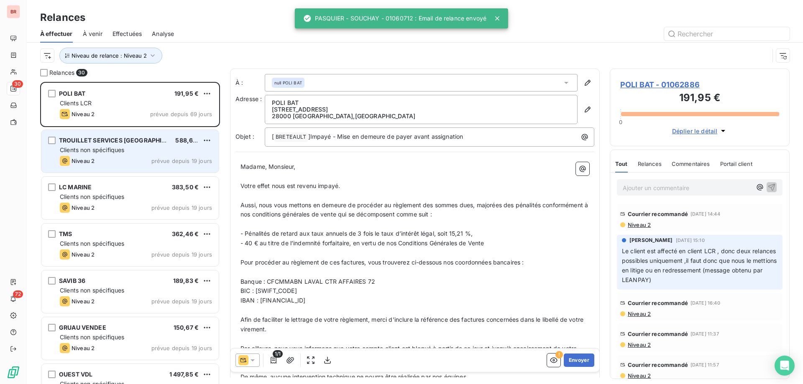
click at [133, 151] on div "Clients non spécifiques" at bounding box center [136, 150] width 152 height 8
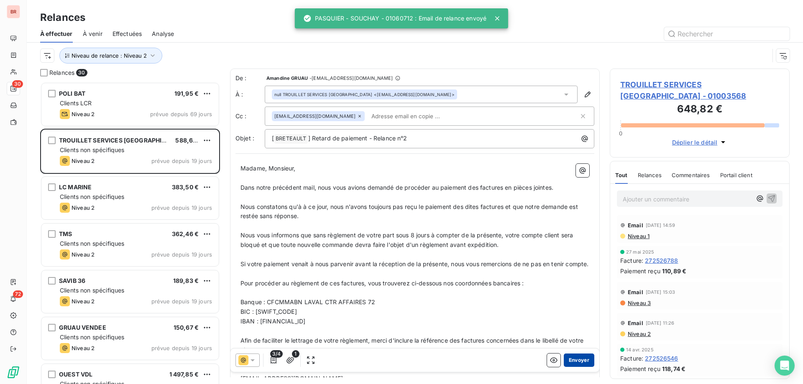
click at [576, 360] on button "Envoyer" at bounding box center [579, 360] width 31 height 13
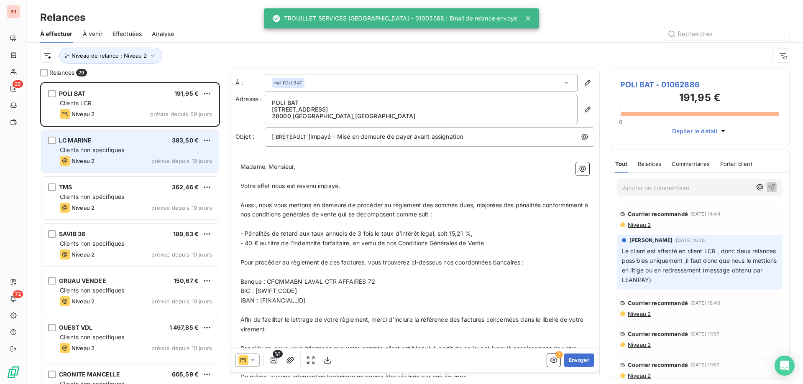
click at [140, 148] on div "Clients non spécifiques" at bounding box center [136, 150] width 152 height 8
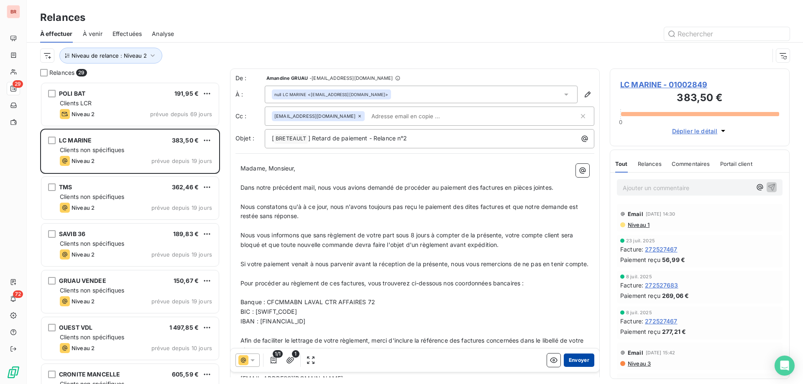
click at [573, 361] on button "Envoyer" at bounding box center [579, 360] width 31 height 13
